Goal: Task Accomplishment & Management: Use online tool/utility

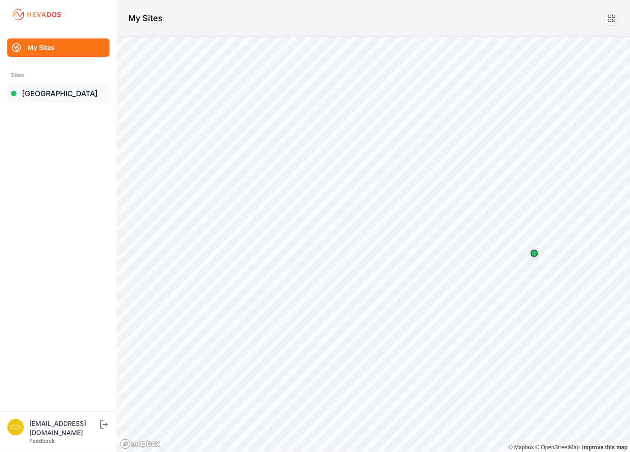
click at [52, 94] on link "[GEOGRAPHIC_DATA]" at bounding box center [58, 93] width 102 height 18
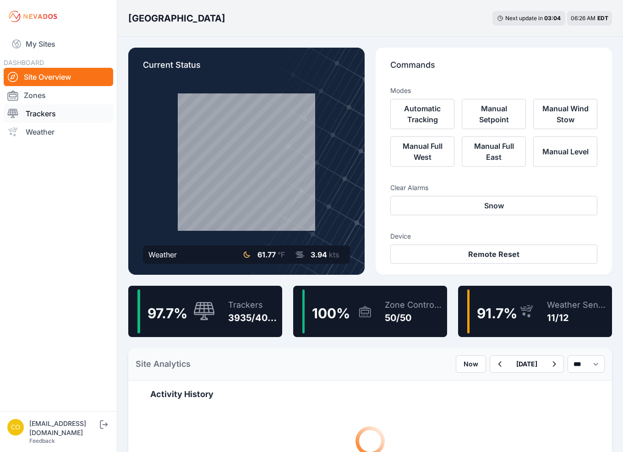
click at [61, 117] on link "Trackers" at bounding box center [59, 113] width 110 height 18
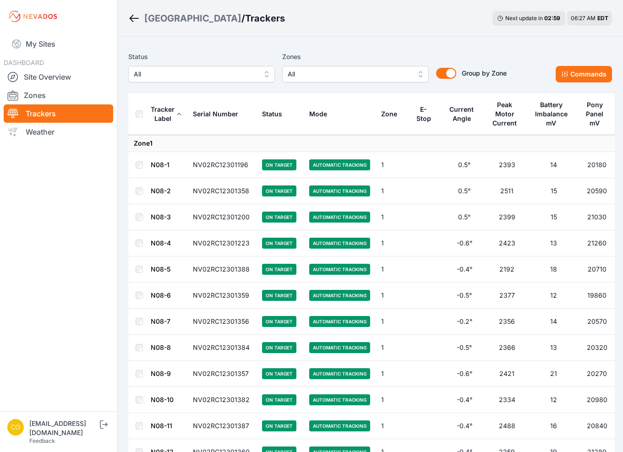
click at [302, 76] on span "All" at bounding box center [349, 74] width 123 height 11
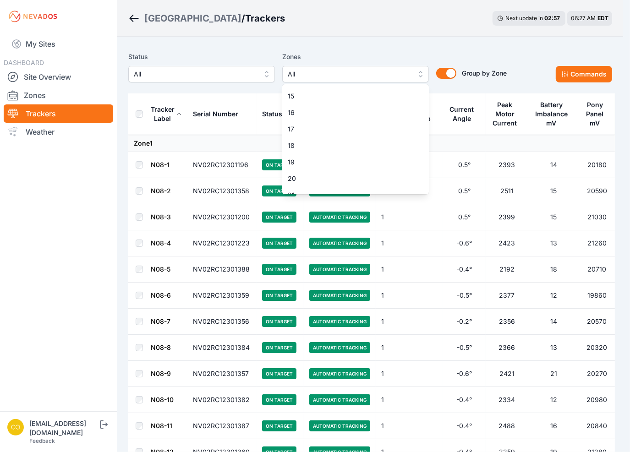
scroll to position [137, 0]
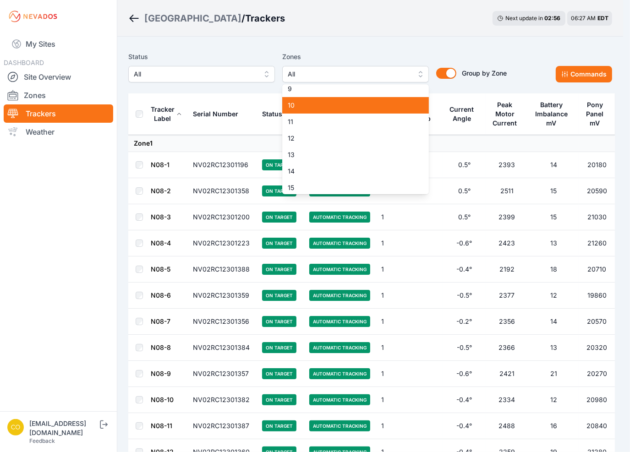
click at [304, 104] on span "10" at bounding box center [350, 105] width 125 height 9
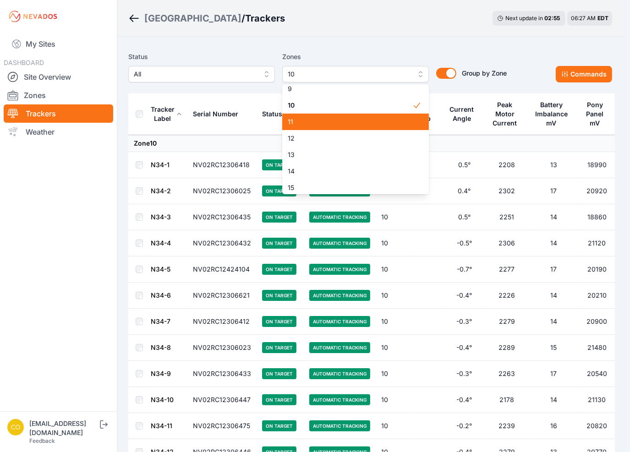
click at [307, 126] on div "11" at bounding box center [355, 122] width 147 height 16
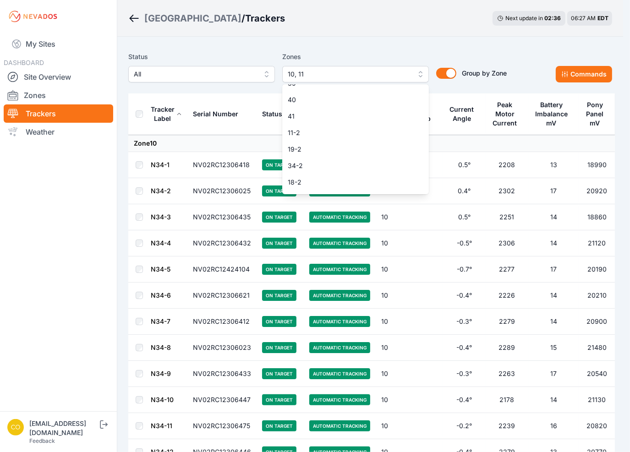
scroll to position [627, 0]
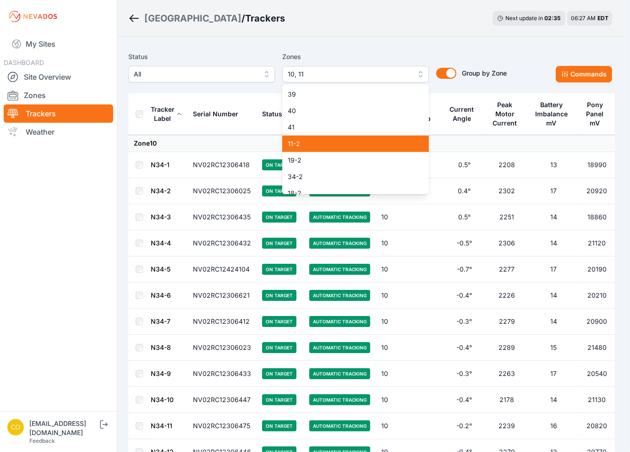
click at [310, 142] on span "11-2" at bounding box center [350, 143] width 125 height 9
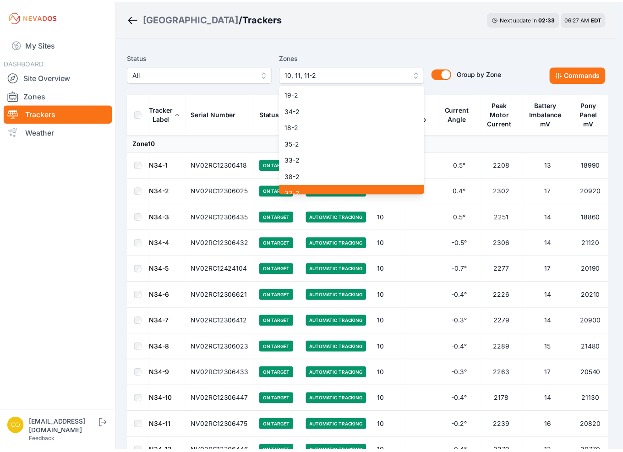
scroll to position [718, 0]
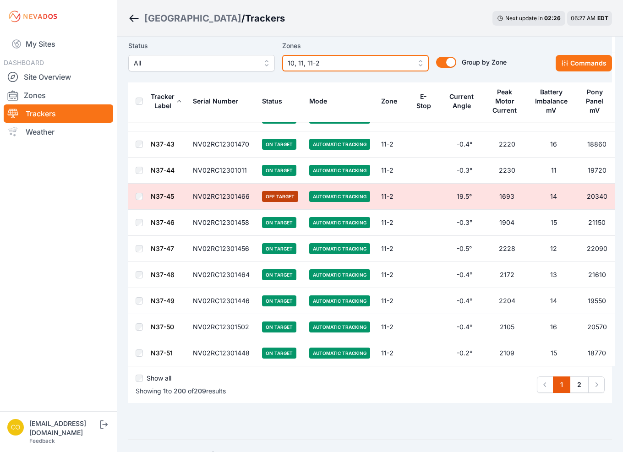
scroll to position [5043, 0]
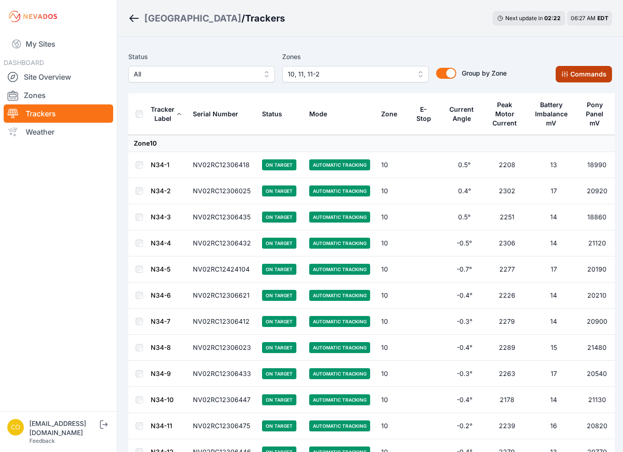
click at [583, 75] on button "Commands" at bounding box center [584, 74] width 56 height 16
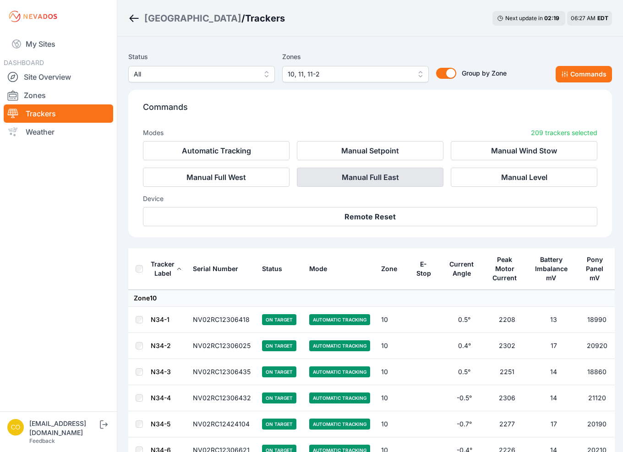
click at [357, 177] on button "Manual Full East" at bounding box center [370, 177] width 147 height 19
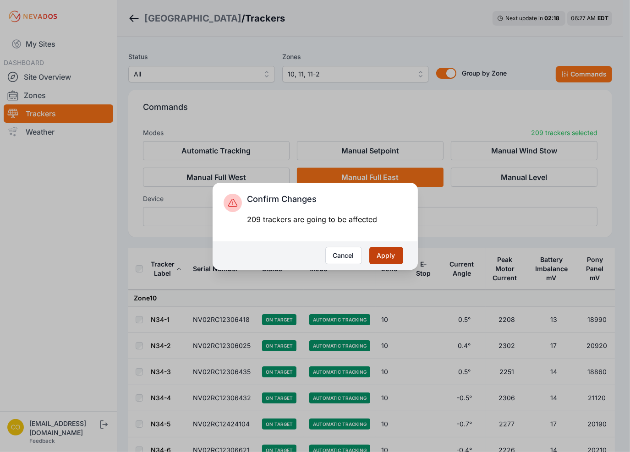
click at [394, 254] on button "Apply" at bounding box center [386, 255] width 34 height 17
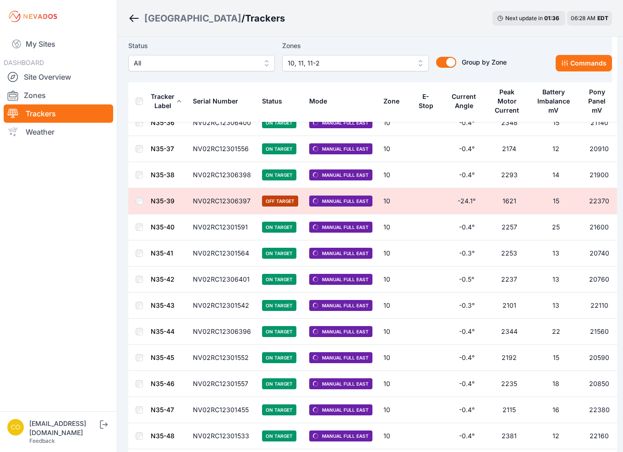
scroll to position [2011, 0]
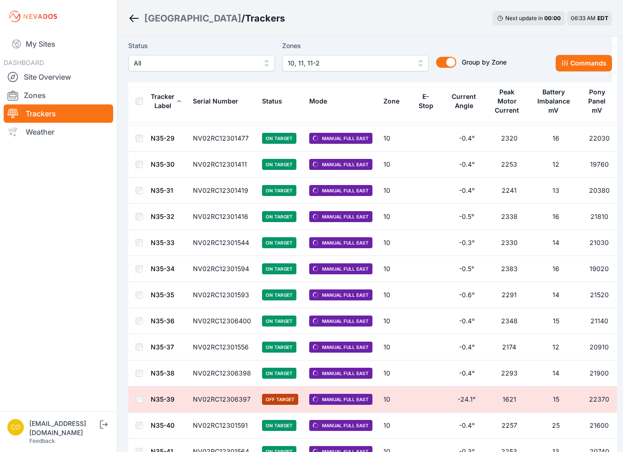
click at [55, 261] on nav "My Sites DASHBOARD Site Overview Zones Trackers Weather" at bounding box center [58, 218] width 117 height 371
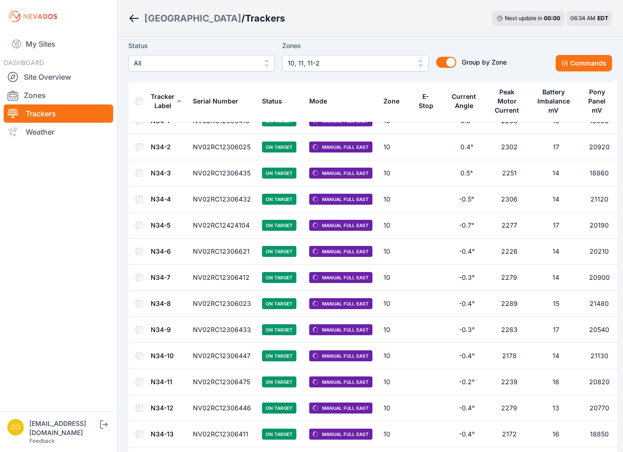
scroll to position [0, 0]
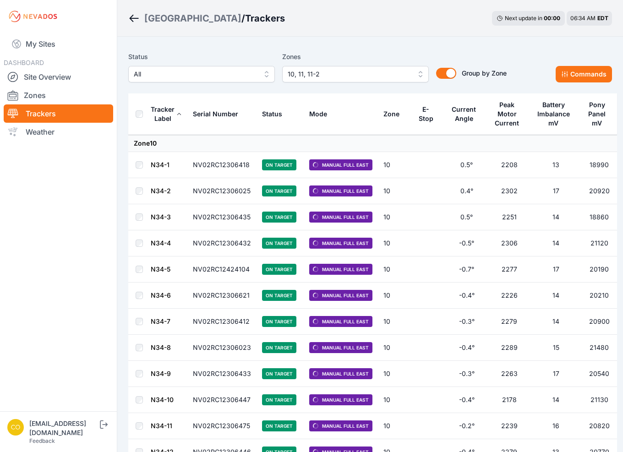
click at [45, 240] on nav "My Sites DASHBOARD Site Overview Zones Trackers Weather" at bounding box center [58, 218] width 117 height 371
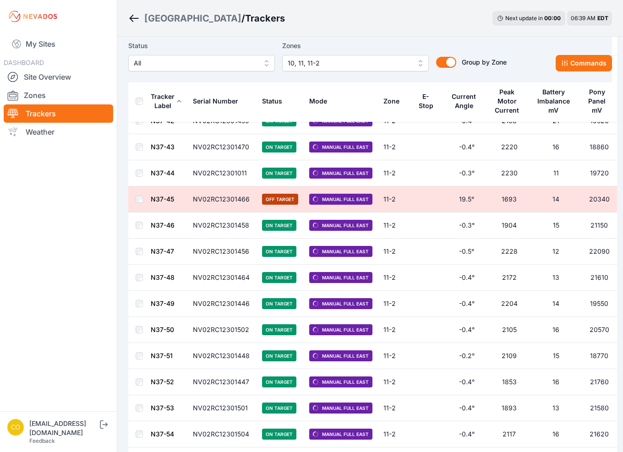
scroll to position [5264, 0]
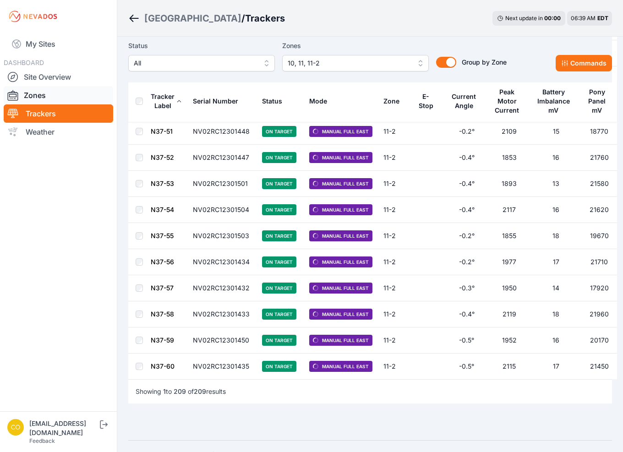
click at [44, 90] on link "Zones" at bounding box center [59, 95] width 110 height 18
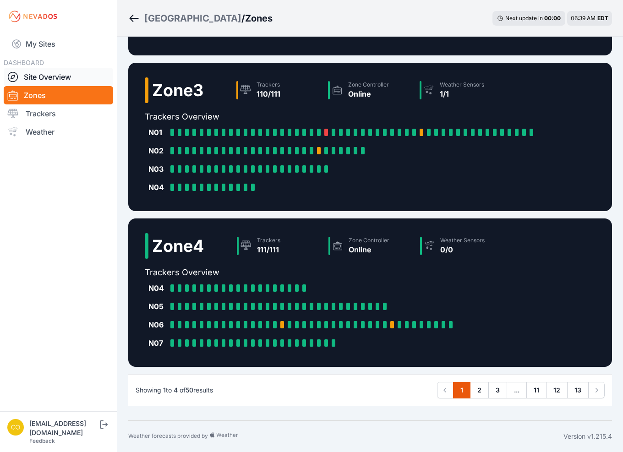
click at [40, 76] on link "Site Overview" at bounding box center [59, 77] width 110 height 18
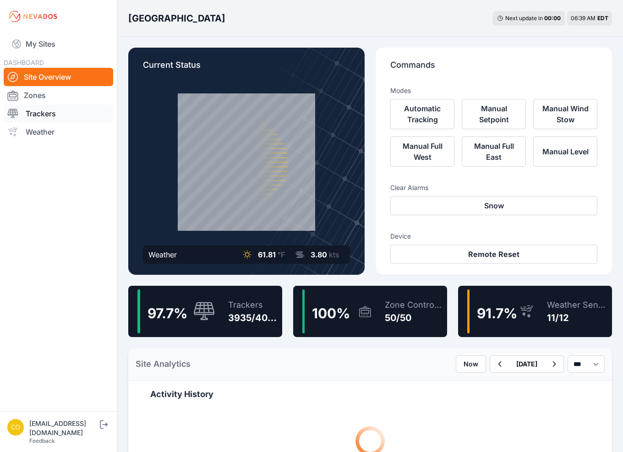
click at [47, 115] on link "Trackers" at bounding box center [59, 113] width 110 height 18
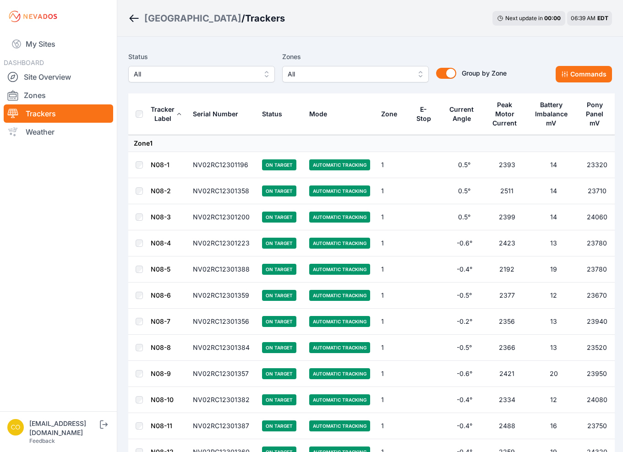
click at [316, 74] on span "All" at bounding box center [349, 74] width 123 height 11
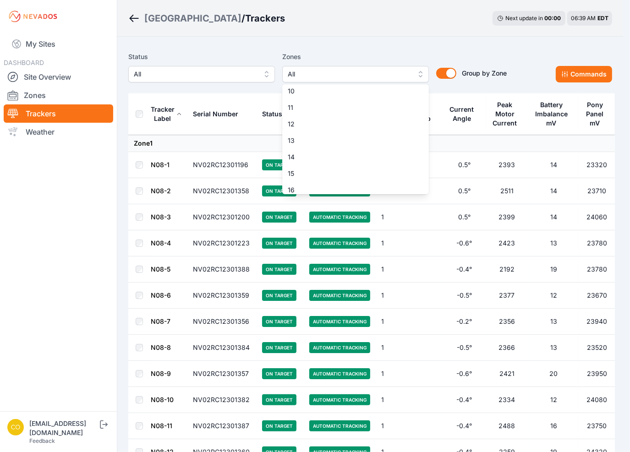
scroll to position [137, 0]
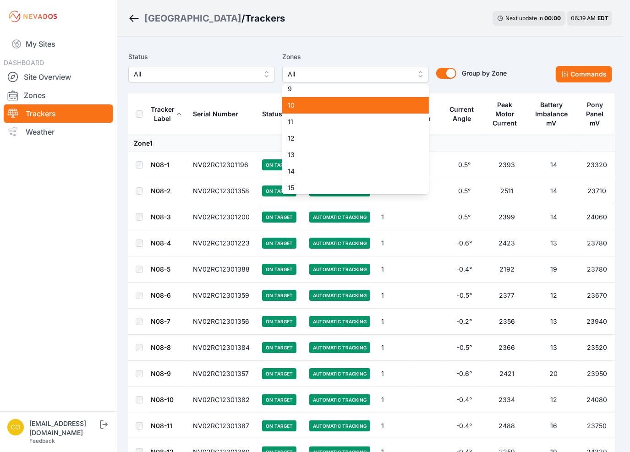
click at [313, 104] on span "10" at bounding box center [350, 105] width 125 height 9
click at [302, 126] on span "11" at bounding box center [350, 121] width 125 height 9
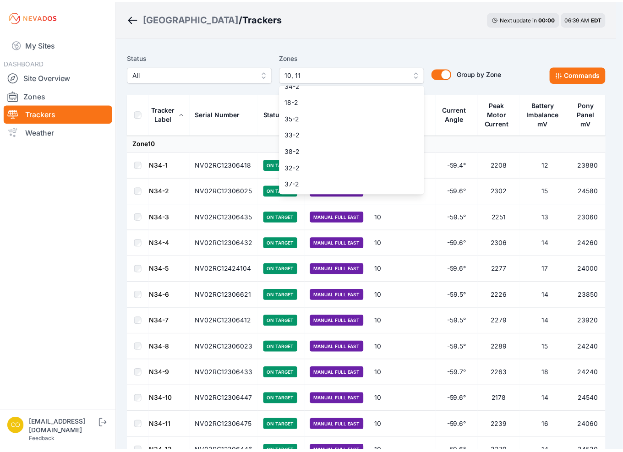
scroll to position [673, 0]
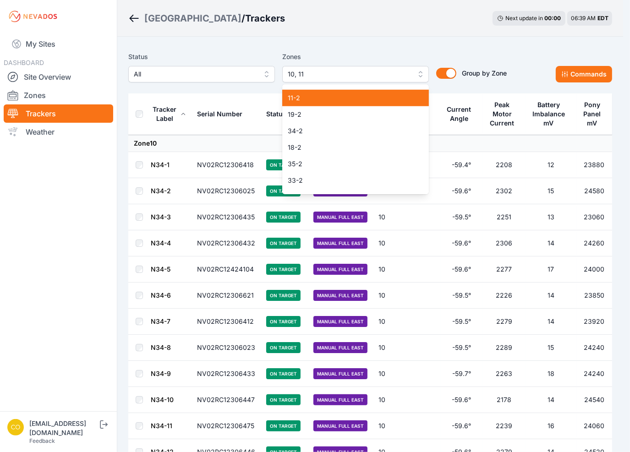
click at [298, 100] on span "11-2" at bounding box center [350, 97] width 125 height 9
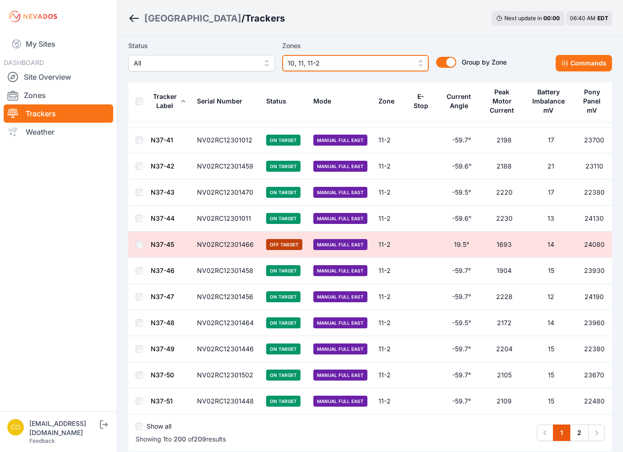
scroll to position [5043, 0]
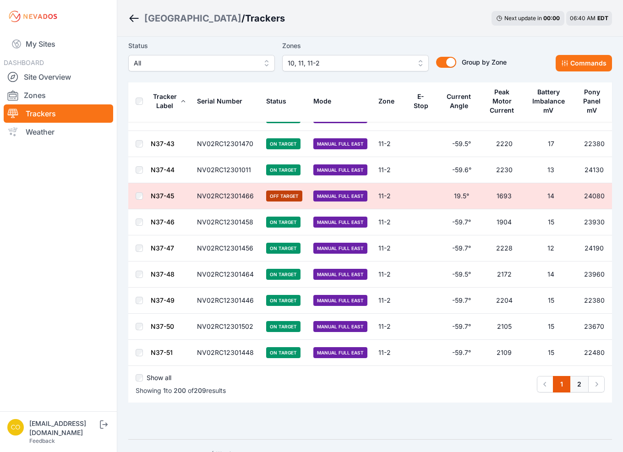
click at [584, 376] on link "2" at bounding box center [579, 384] width 19 height 16
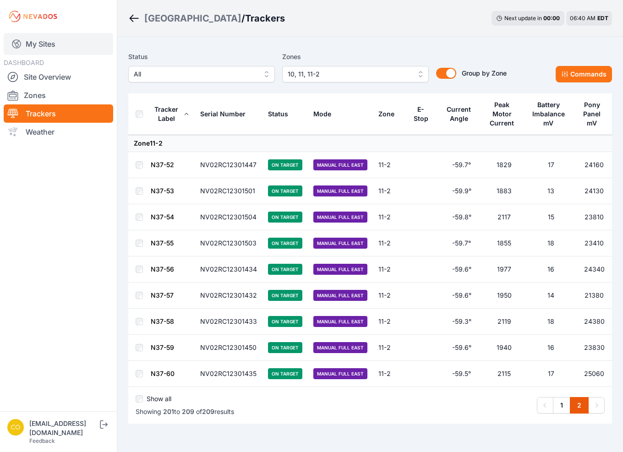
click at [47, 42] on link "My Sites" at bounding box center [59, 44] width 110 height 22
